Goal: Task Accomplishment & Management: Use online tool/utility

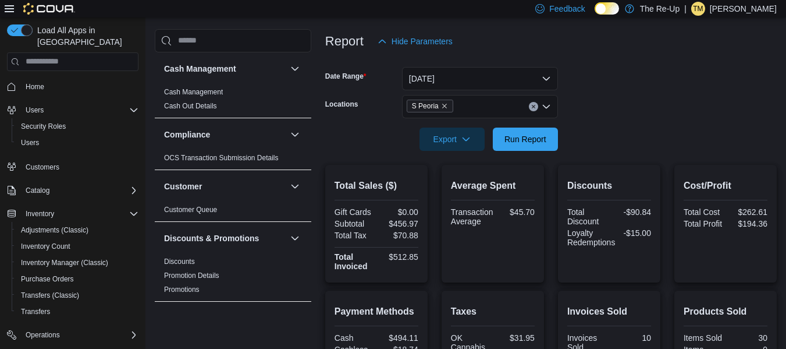
scroll to position [134, 0]
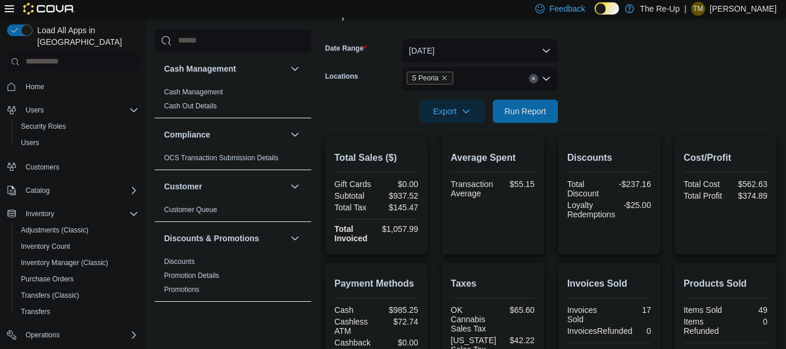
scroll to position [161, 0]
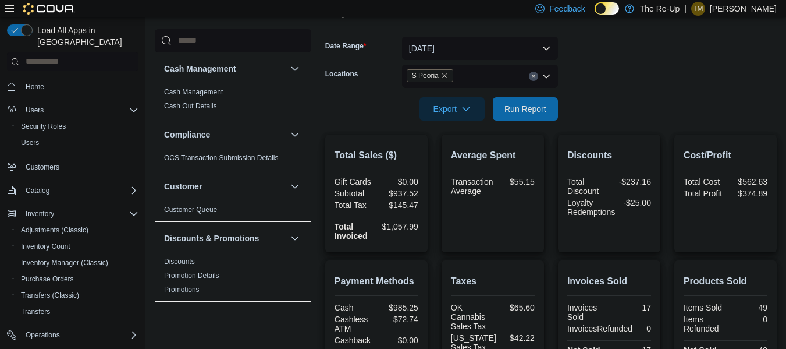
click at [443, 75] on icon "Remove S Peoria from selection in this group" at bounding box center [444, 75] width 5 height 5
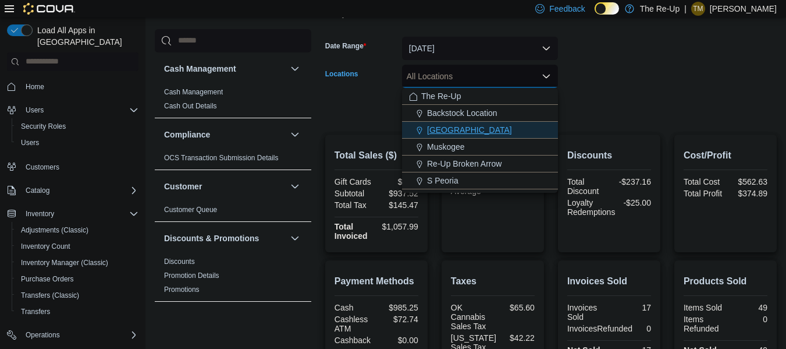
click at [478, 125] on div "[GEOGRAPHIC_DATA]" at bounding box center [480, 130] width 142 height 12
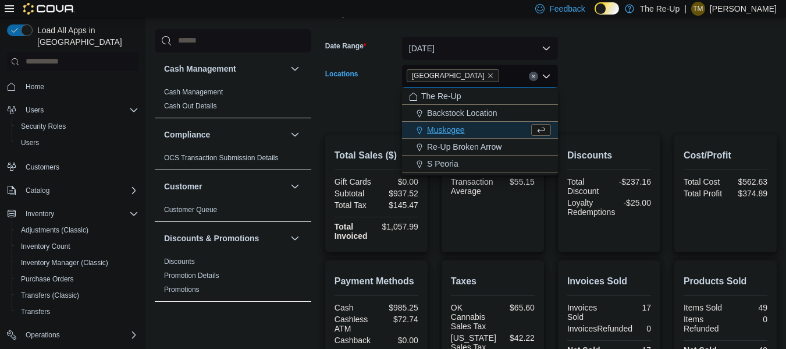
click at [632, 77] on form "Date Range [DATE] Locations [GEOGRAPHIC_DATA] Combo box. Selected. [GEOGRAPHIC_…" at bounding box center [551, 72] width 452 height 98
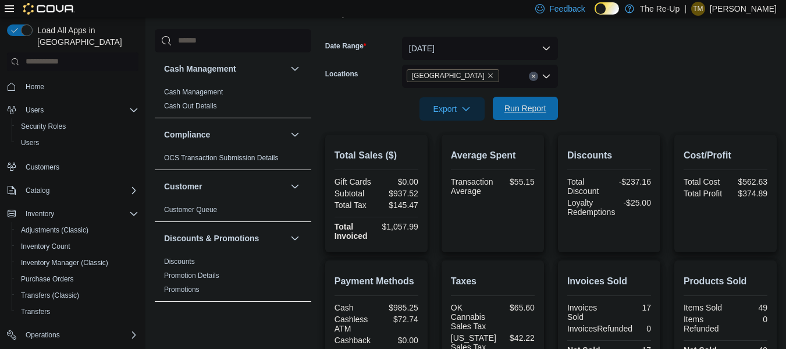
click at [517, 118] on span "Run Report" at bounding box center [525, 108] width 51 height 23
click at [487, 73] on icon "Remove Bartlesville from selection in this group" at bounding box center [490, 75] width 7 height 7
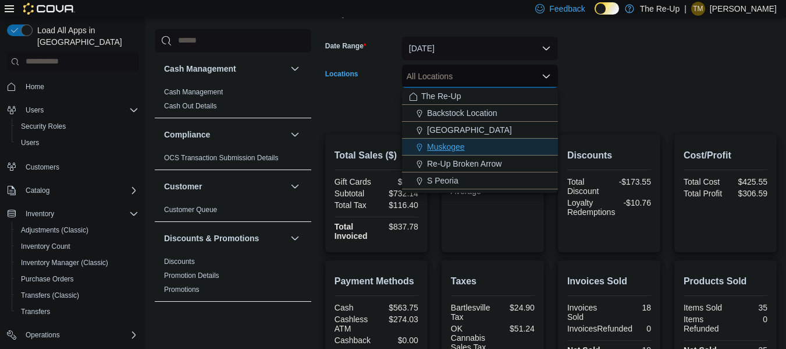
click at [490, 147] on div "Muskogee" at bounding box center [480, 147] width 142 height 12
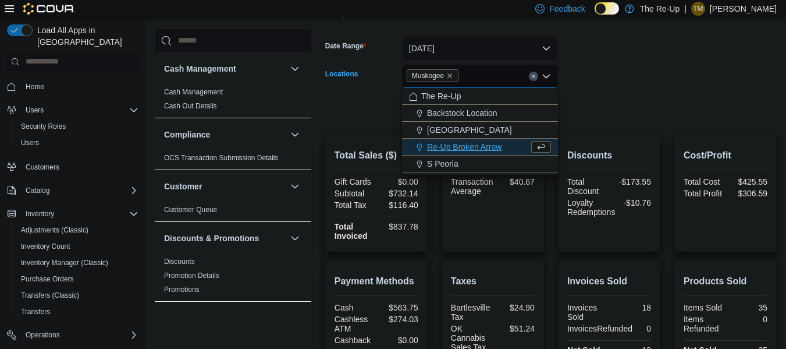
click at [629, 72] on form "Date Range [DATE] Locations [GEOGRAPHIC_DATA] Combo box. Selected. [GEOGRAPHIC_…" at bounding box center [551, 72] width 452 height 98
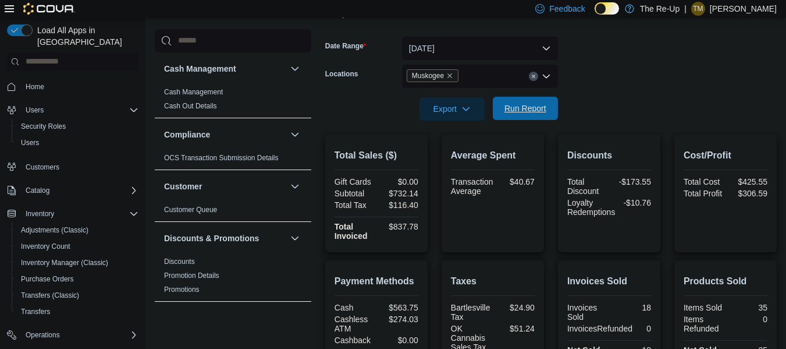
click at [531, 111] on span "Run Report" at bounding box center [526, 108] width 42 height 12
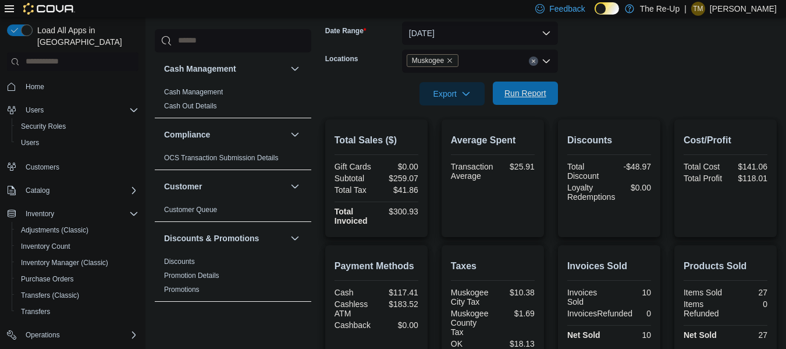
scroll to position [169, 0]
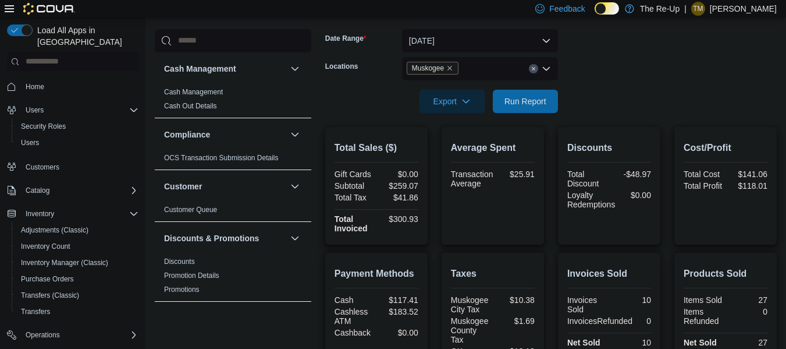
click at [451, 66] on icon "Remove Muskogee from selection in this group" at bounding box center [449, 68] width 7 height 7
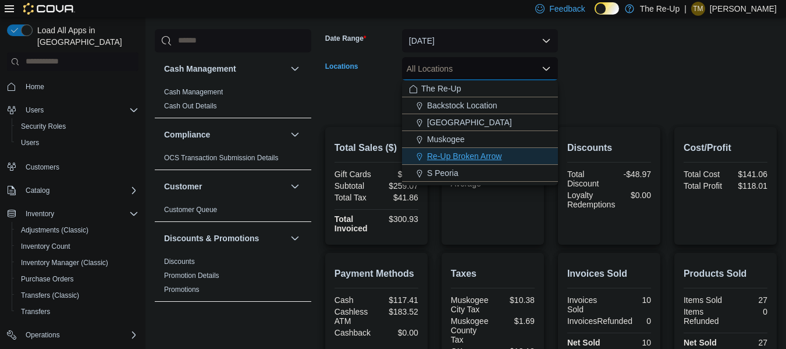
click at [481, 157] on span "Re-Up Broken Arrow" at bounding box center [464, 156] width 75 height 12
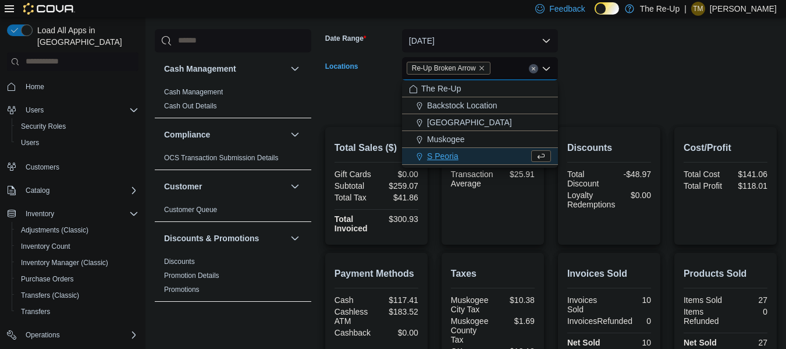
click at [618, 67] on form "Date Range [DATE] Locations Re-Up Broken Arrow Combo box. Selected. Re-Up Broke…" at bounding box center [551, 64] width 452 height 98
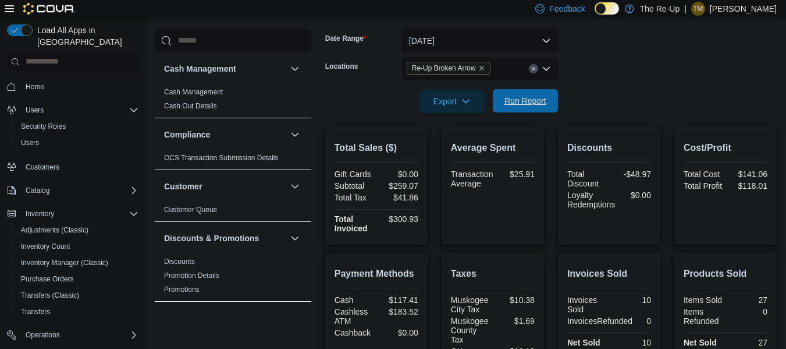
click at [536, 97] on span "Run Report" at bounding box center [526, 101] width 42 height 12
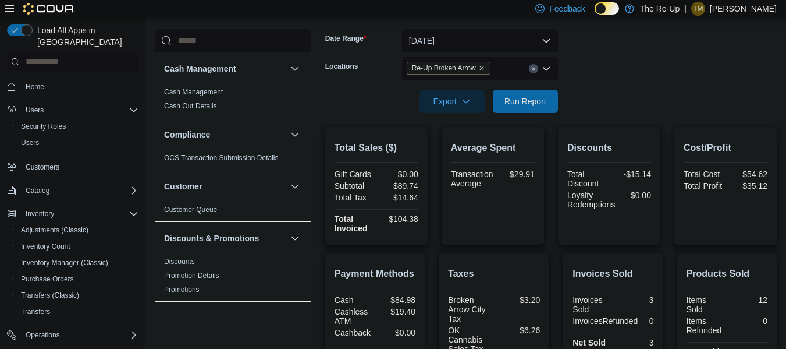
click at [483, 68] on icon "Remove Re-Up Broken Arrow from selection in this group" at bounding box center [482, 68] width 5 height 5
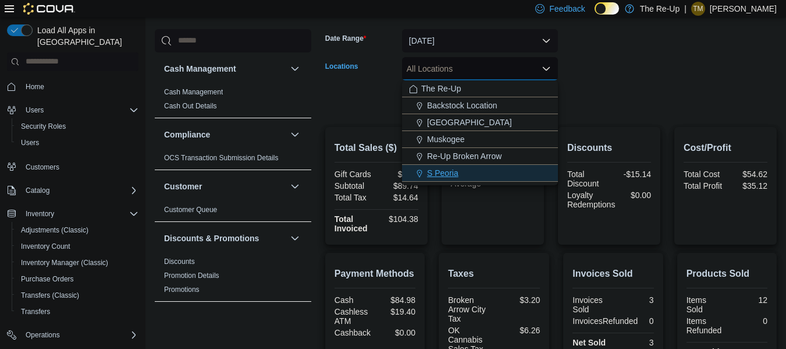
click at [454, 172] on span "S Peoria" at bounding box center [442, 173] width 31 height 12
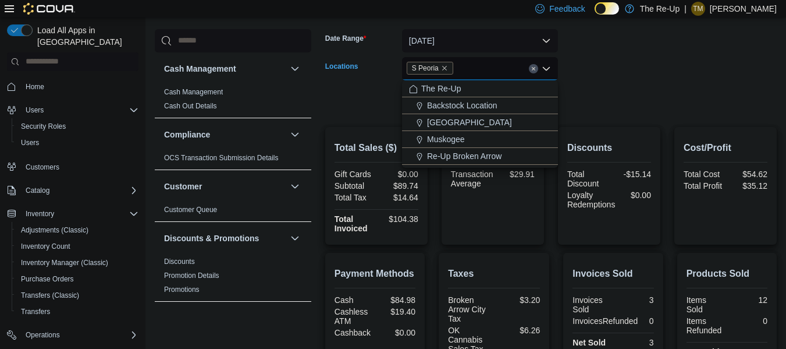
click at [619, 57] on form "Date Range [DATE] Locations S [GEOGRAPHIC_DATA] Combo box. Selected. S Peoria. …" at bounding box center [551, 64] width 452 height 98
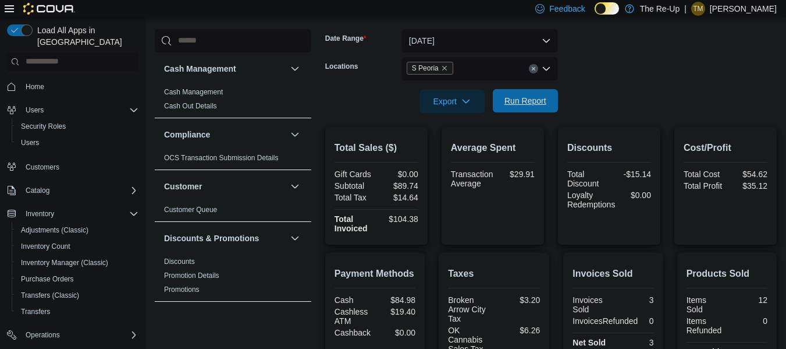
click at [526, 97] on span "Run Report" at bounding box center [526, 101] width 42 height 12
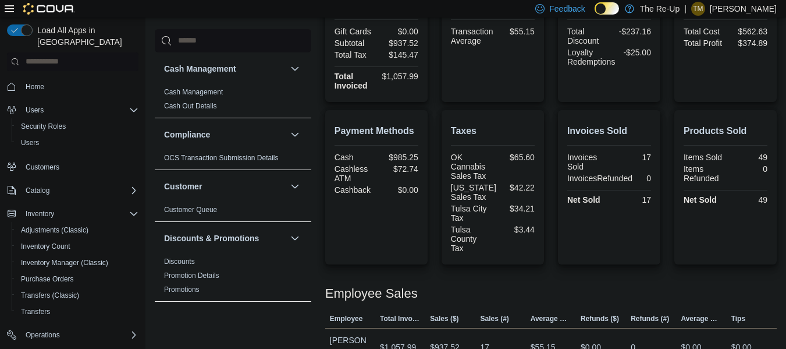
scroll to position [313, 0]
